Goal: Information Seeking & Learning: Learn about a topic

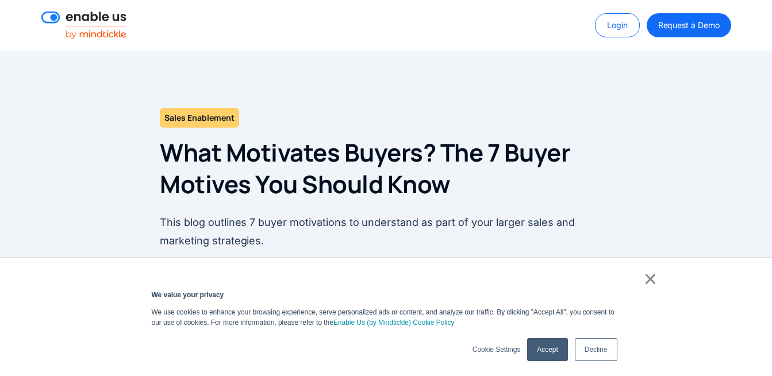
click at [648, 277] on link "×" at bounding box center [650, 278] width 14 height 10
click at [589, 350] on link "Decline" at bounding box center [596, 349] width 43 height 23
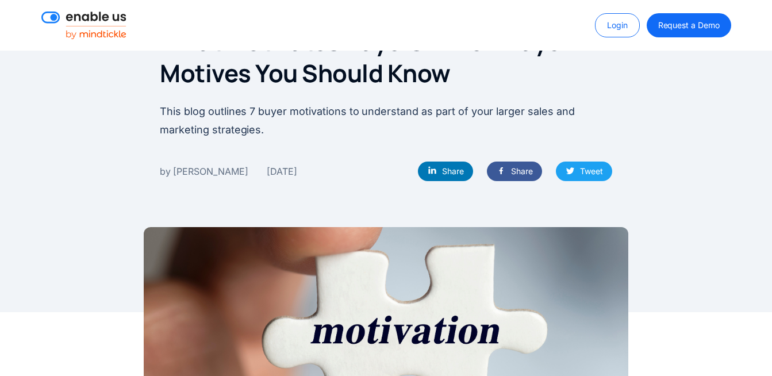
scroll to position [158, 0]
